Goal: Communication & Community: Answer question/provide support

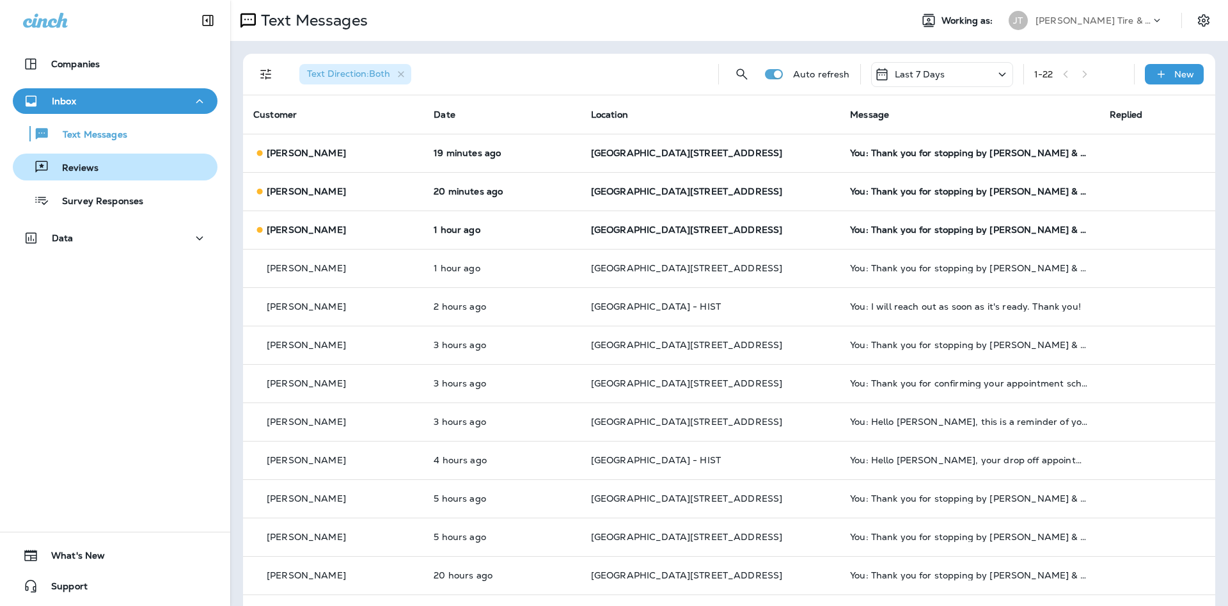
click at [117, 163] on div "Reviews" at bounding box center [115, 166] width 195 height 19
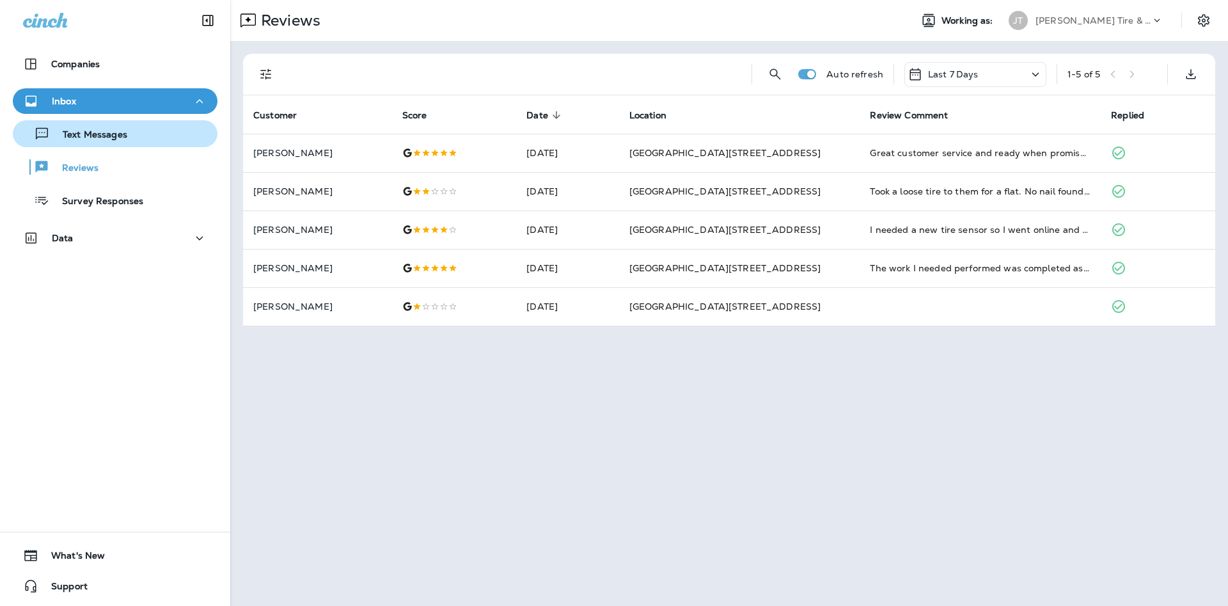
click at [147, 132] on div "Text Messages" at bounding box center [115, 133] width 195 height 19
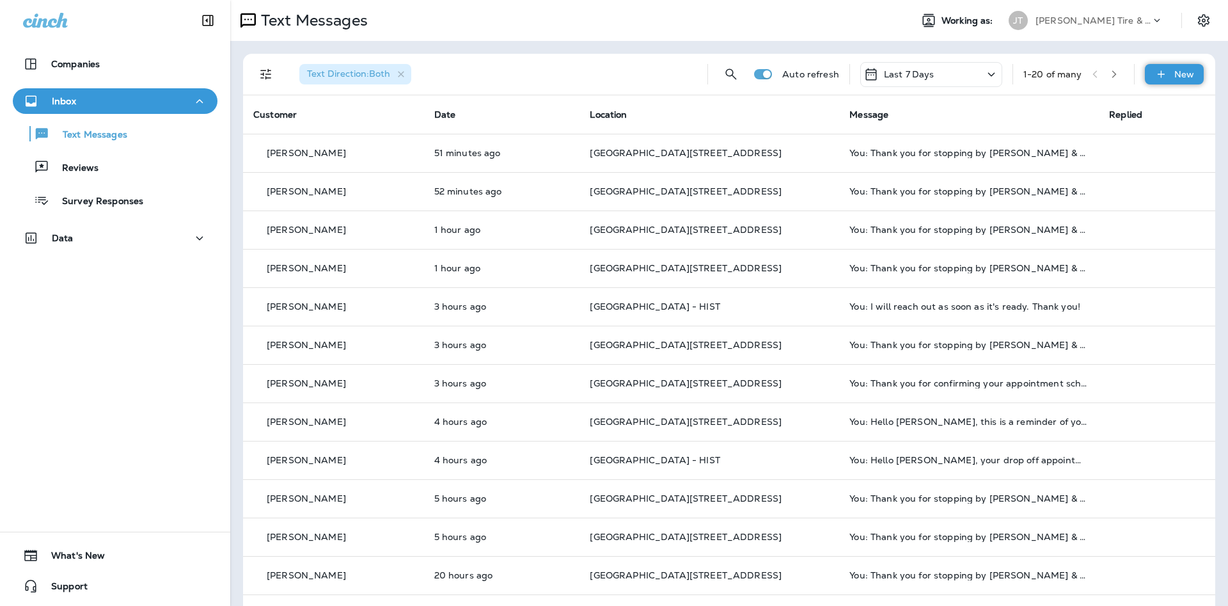
click at [1150, 79] on div "New" at bounding box center [1174, 74] width 59 height 20
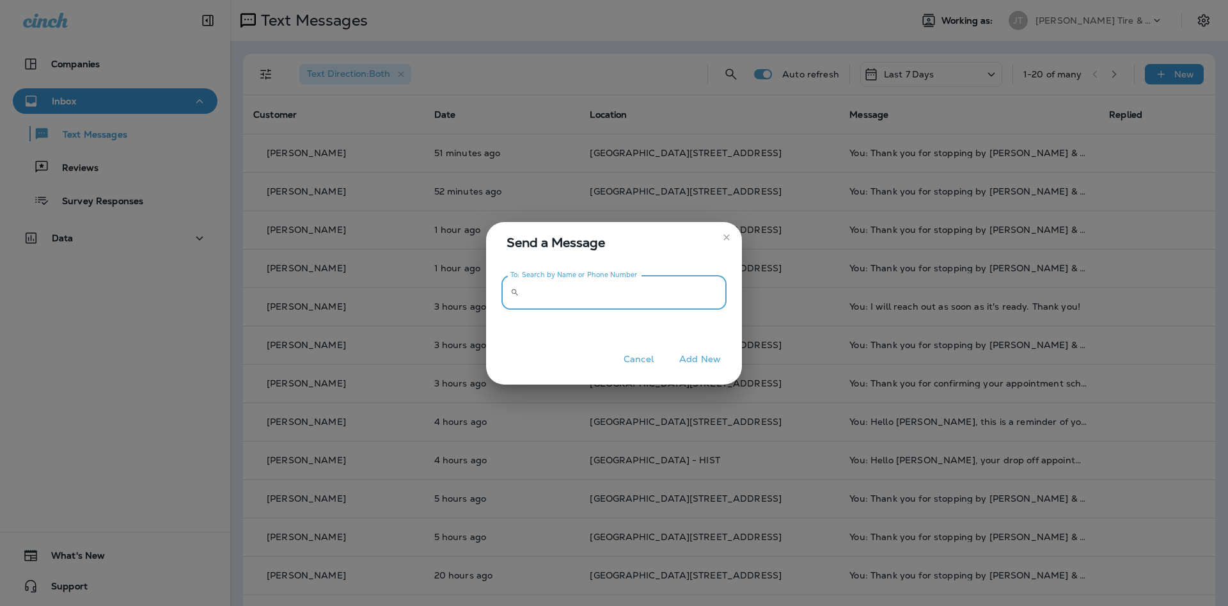
click at [687, 286] on input "To: Search by Name or Phone Number" at bounding box center [626, 293] width 202 height 34
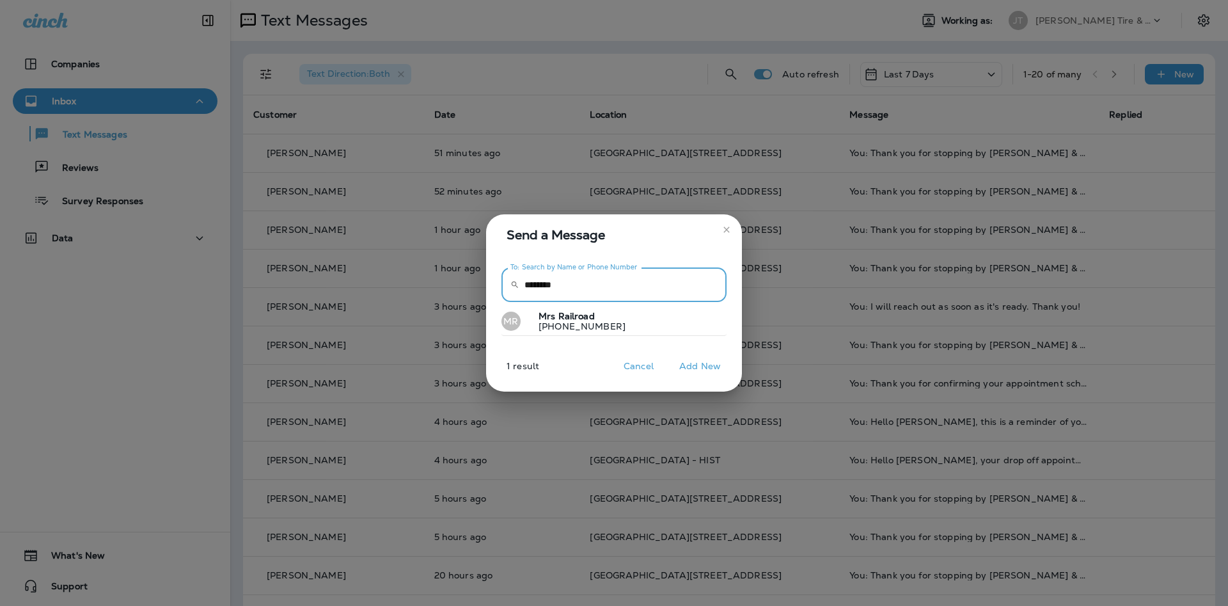
type input "********"
click at [581, 323] on p "[PHONE_NUMBER]" at bounding box center [576, 326] width 97 height 10
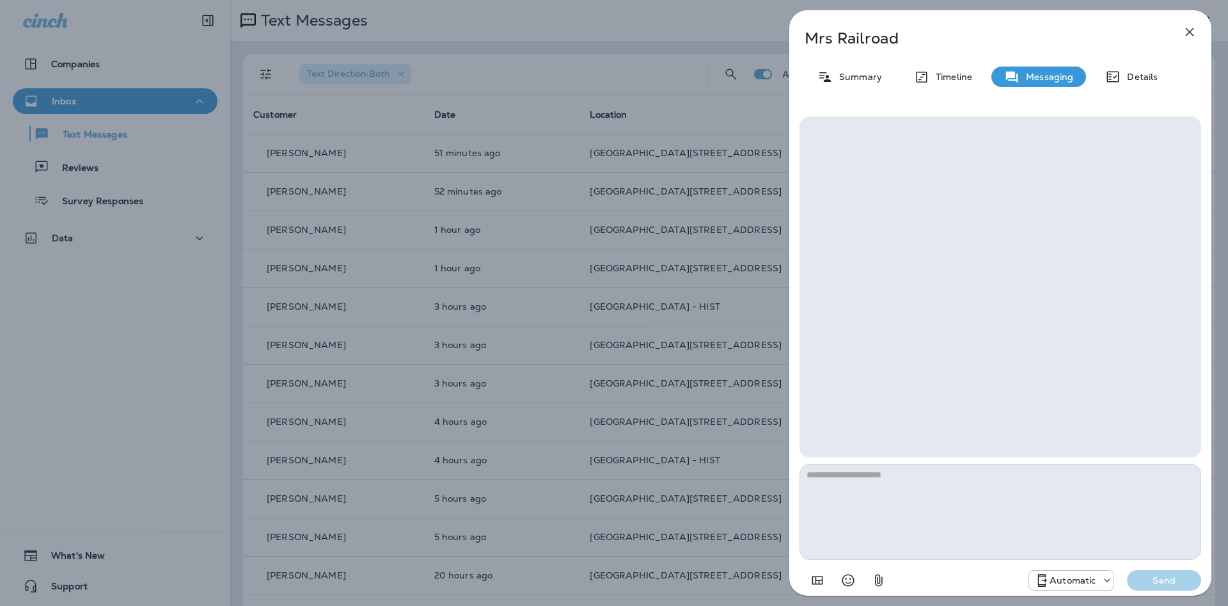
click at [1081, 576] on p "Automatic" at bounding box center [1073, 580] width 46 height 10
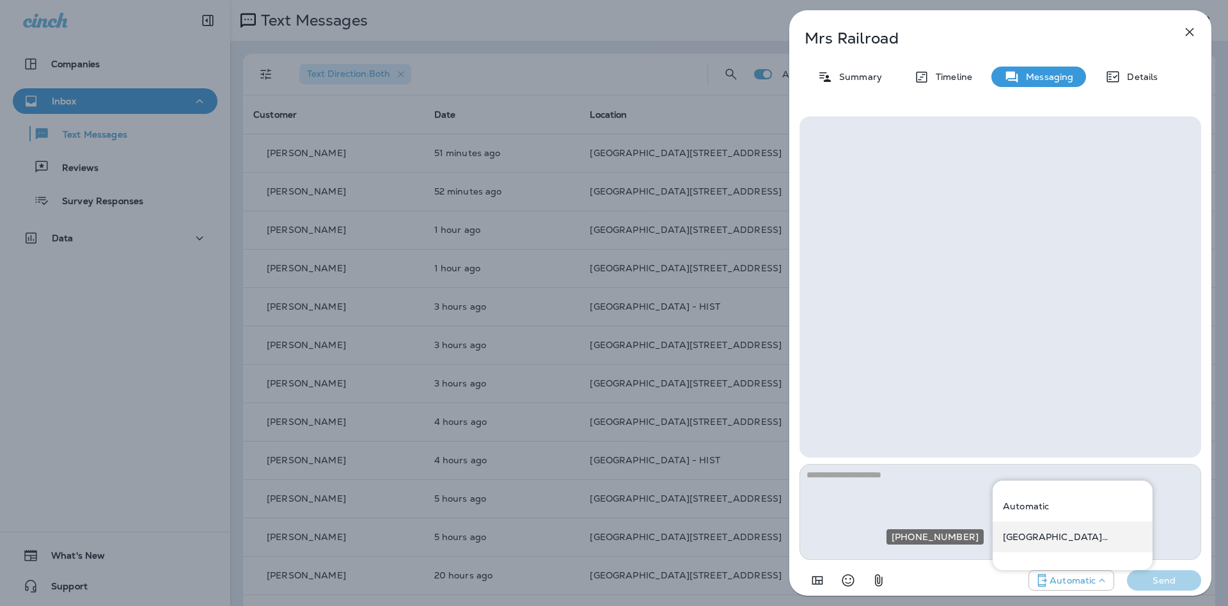
click at [1068, 543] on div "[GEOGRAPHIC_DATA][STREET_ADDRESS] ([STREET_ADDRESS])" at bounding box center [1073, 536] width 160 height 31
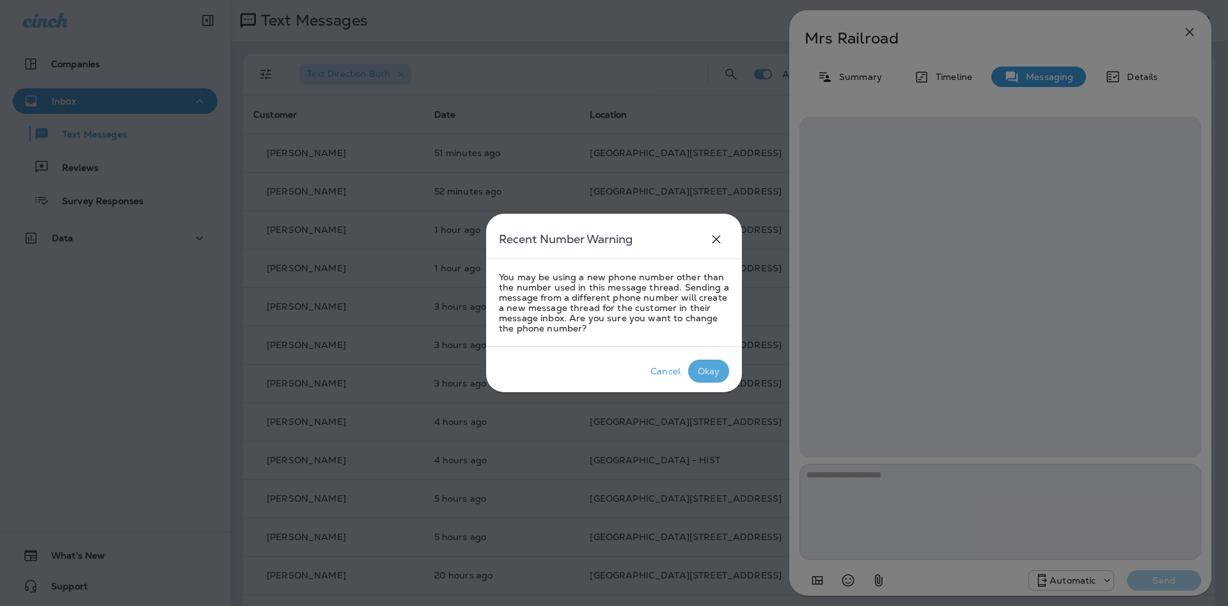
click at [713, 364] on p "Okay" at bounding box center [709, 370] width 28 height 15
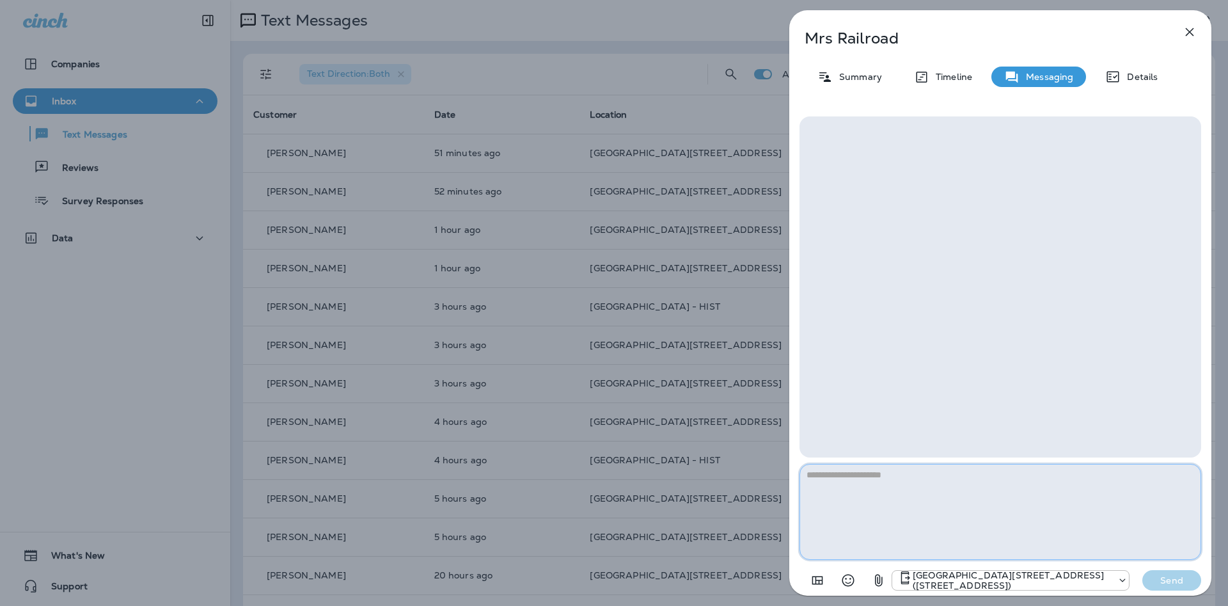
click at [925, 491] on textarea at bounding box center [1001, 512] width 402 height 96
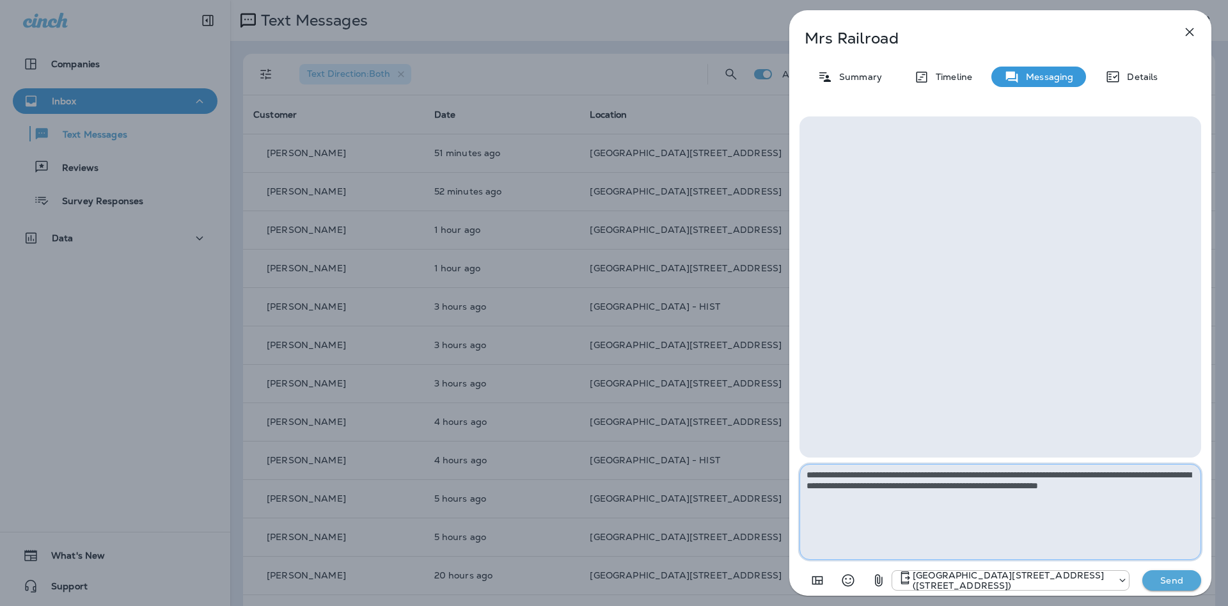
click at [976, 476] on textarea "**********" at bounding box center [1001, 512] width 402 height 96
type textarea "**********"
click at [1166, 580] on p "Send" at bounding box center [1172, 581] width 54 height 12
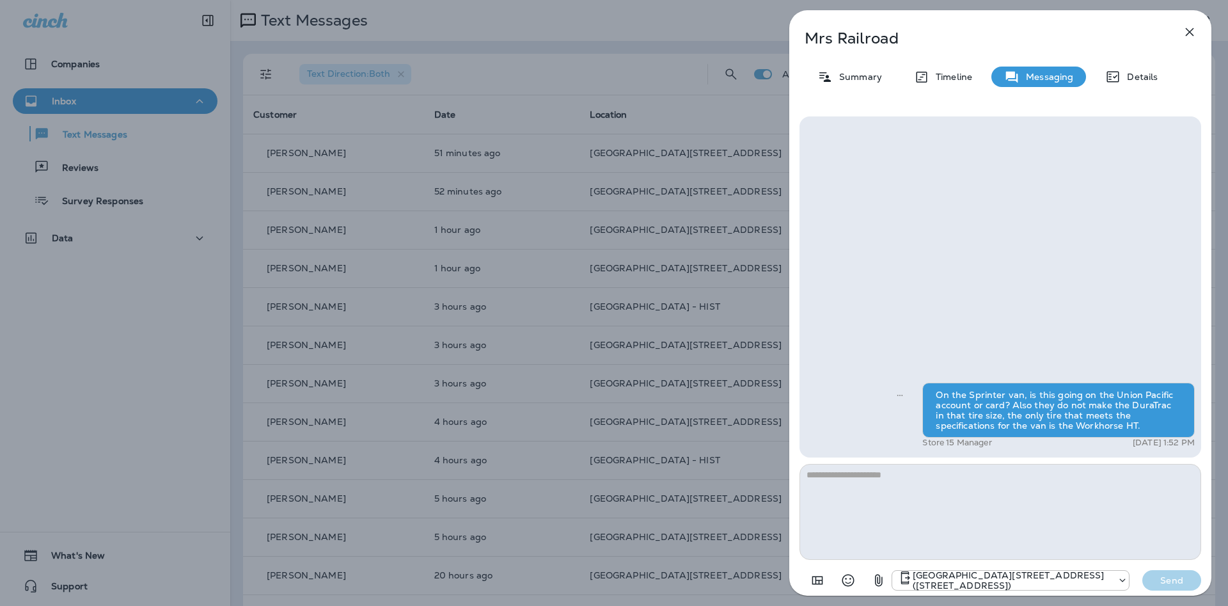
click at [1195, 35] on icon "button" at bounding box center [1189, 31] width 15 height 15
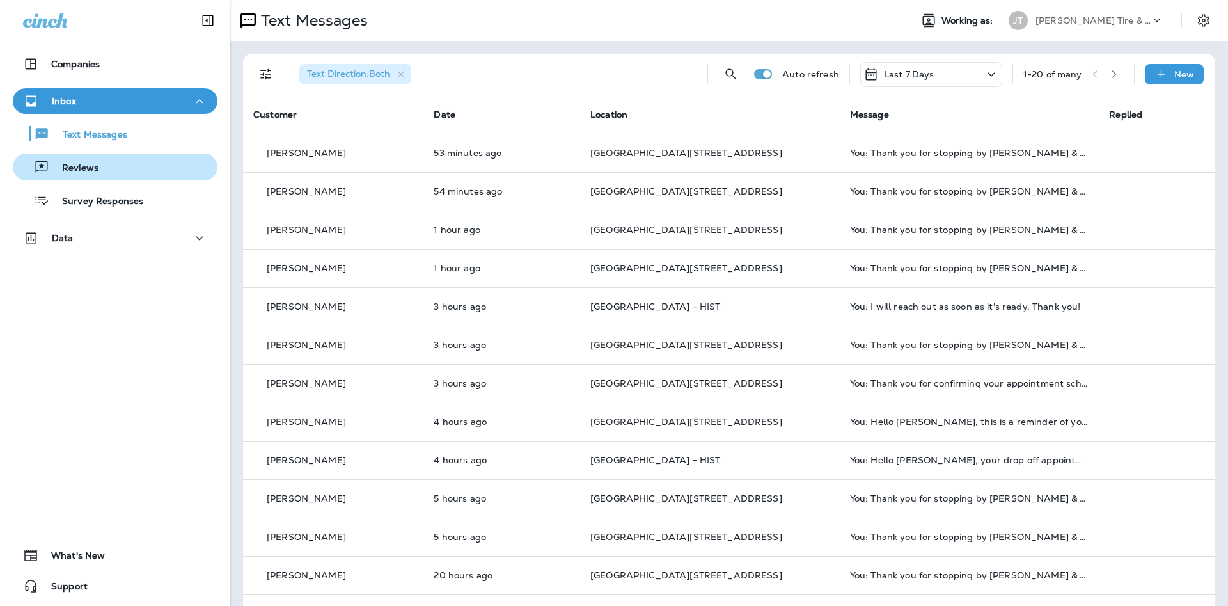
click at [136, 180] on button "Reviews" at bounding box center [115, 167] width 205 height 27
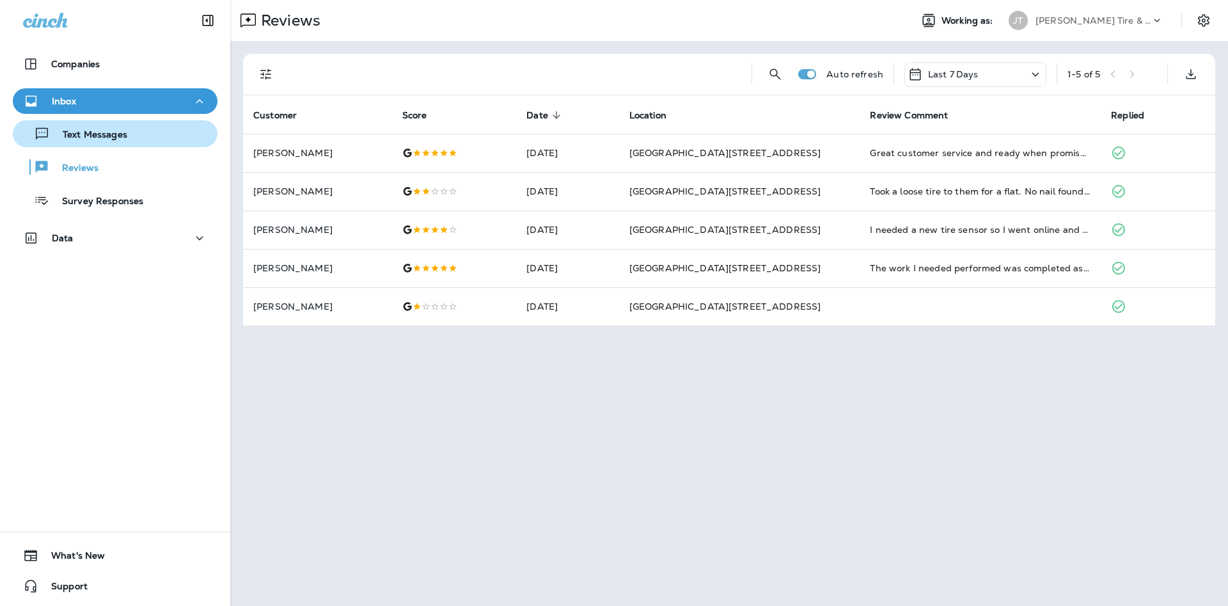
click at [176, 136] on div "Text Messages" at bounding box center [115, 133] width 195 height 19
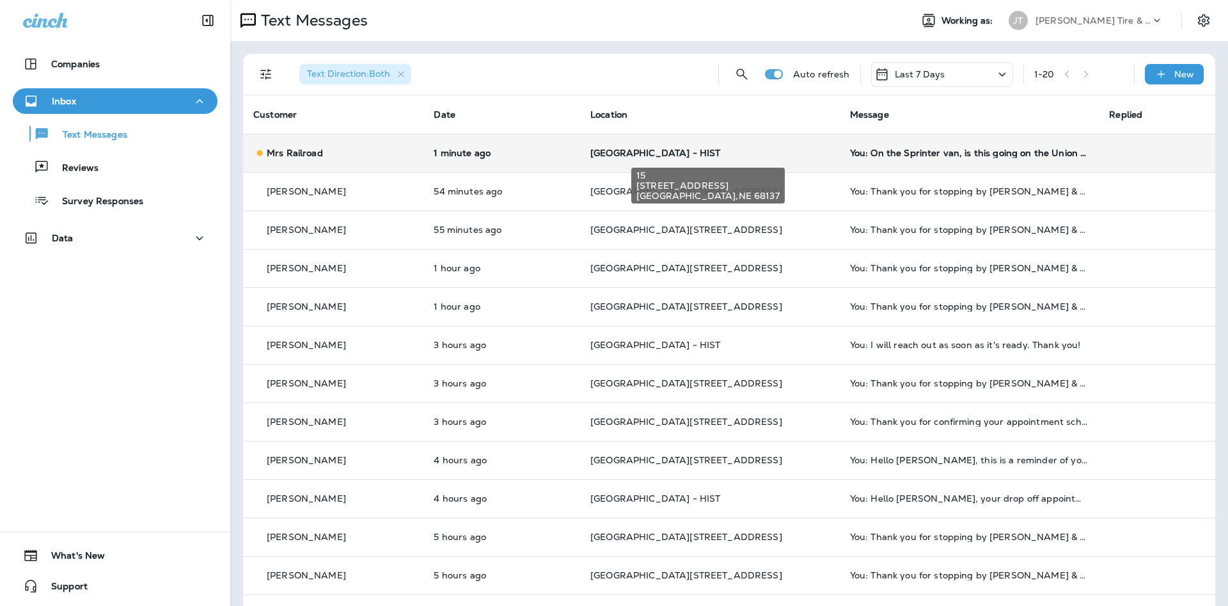
click at [662, 156] on span "[GEOGRAPHIC_DATA] - HIST" at bounding box center [656, 153] width 130 height 12
